Goal: Transaction & Acquisition: Purchase product/service

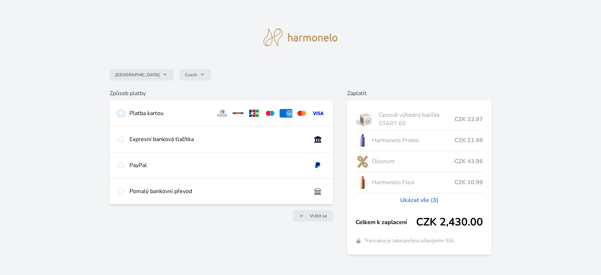
click at [122, 112] on input "radio" at bounding box center [121, 113] width 6 height 6
radio input "true"
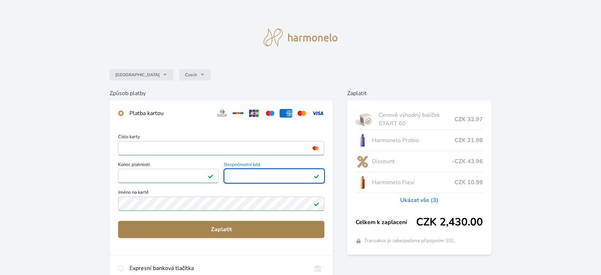
click at [202, 229] on span "Zaplatit" at bounding box center [221, 229] width 195 height 9
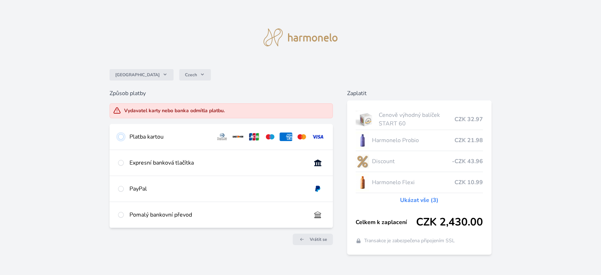
click at [121, 138] on input "radio" at bounding box center [121, 137] width 6 height 6
radio input "true"
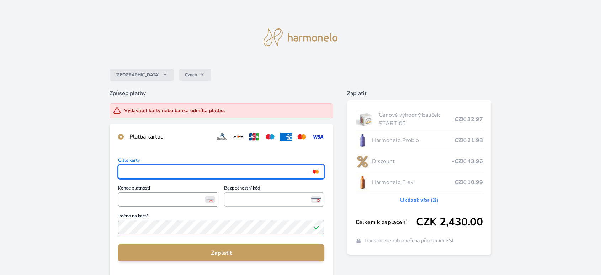
click at [181, 192] on span "<p>Your browser does not support iframes.</p>" at bounding box center [168, 199] width 100 height 14
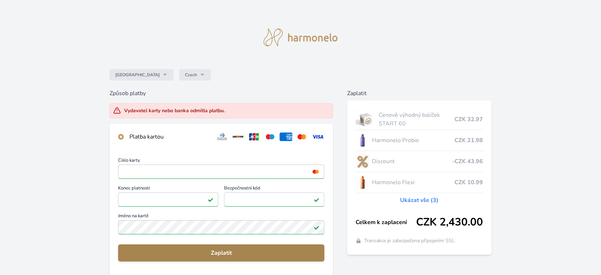
click at [201, 256] on span "Zaplatit" at bounding box center [221, 252] width 195 height 9
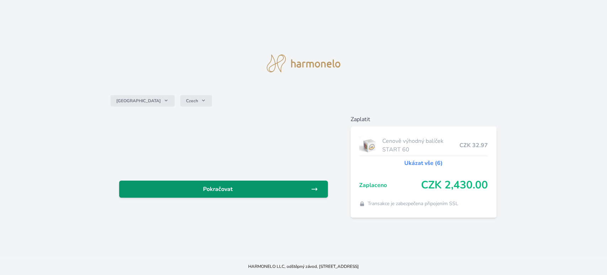
click at [205, 190] on span "Pokračovat" at bounding box center [218, 189] width 186 height 9
